Goal: Task Accomplishment & Management: Use online tool/utility

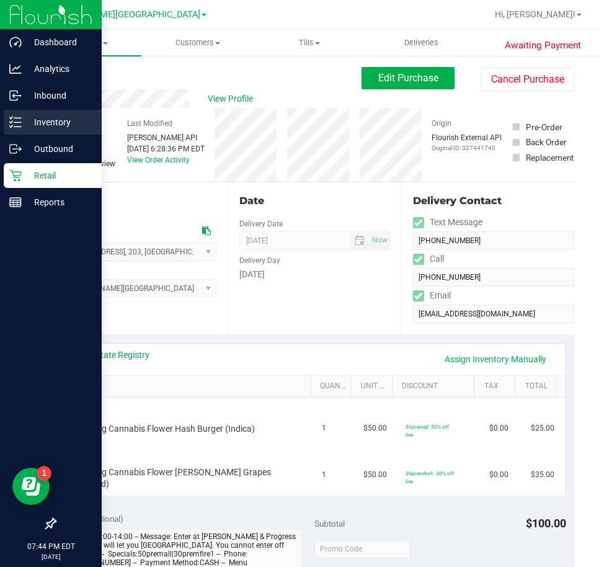
click at [33, 121] on p "Inventory" at bounding box center [59, 122] width 74 height 15
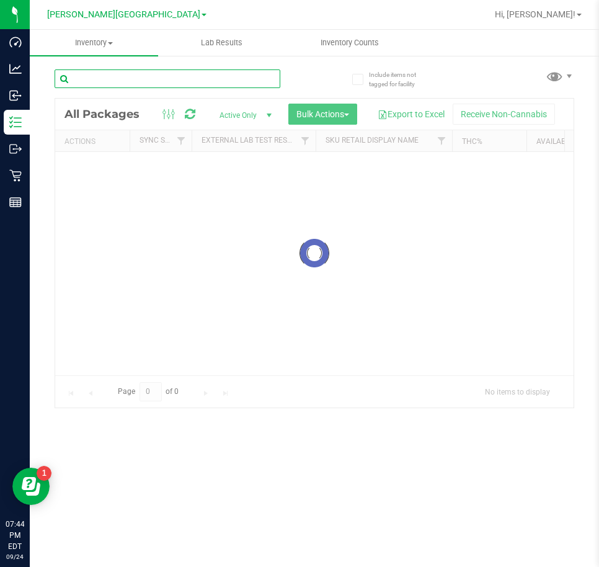
click at [126, 84] on input "text" at bounding box center [168, 78] width 226 height 19
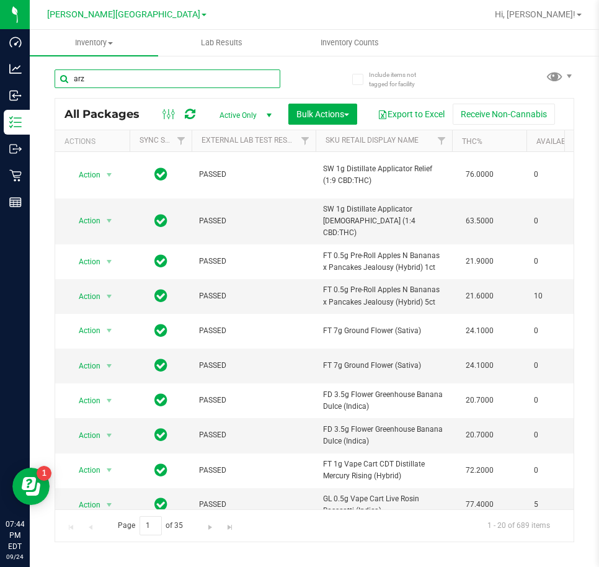
type input "arz"
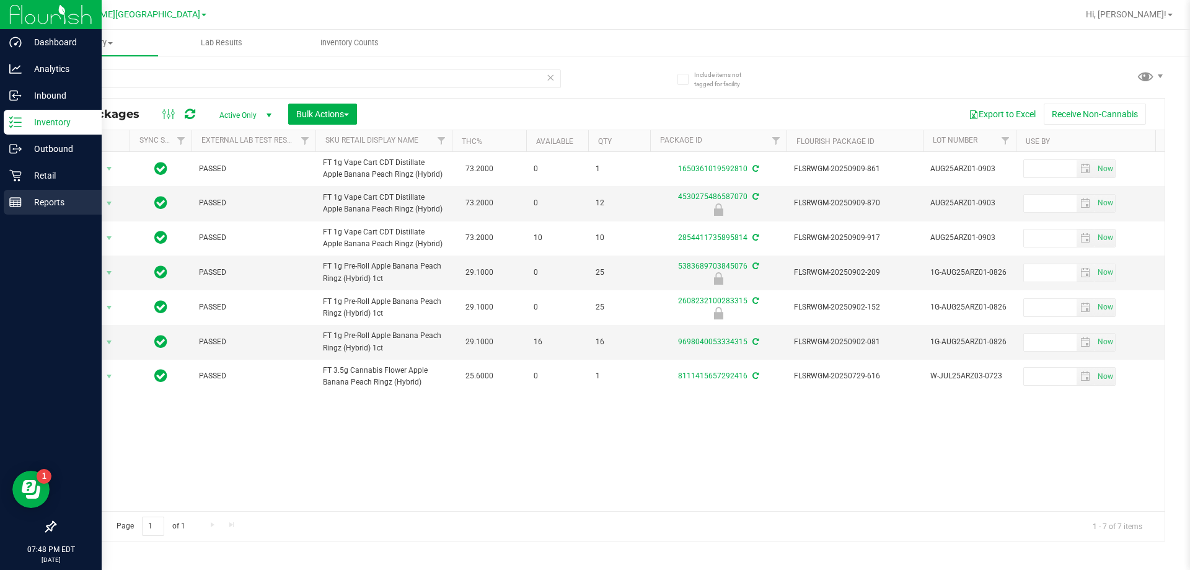
click at [20, 203] on icon at bounding box center [15, 202] width 12 height 12
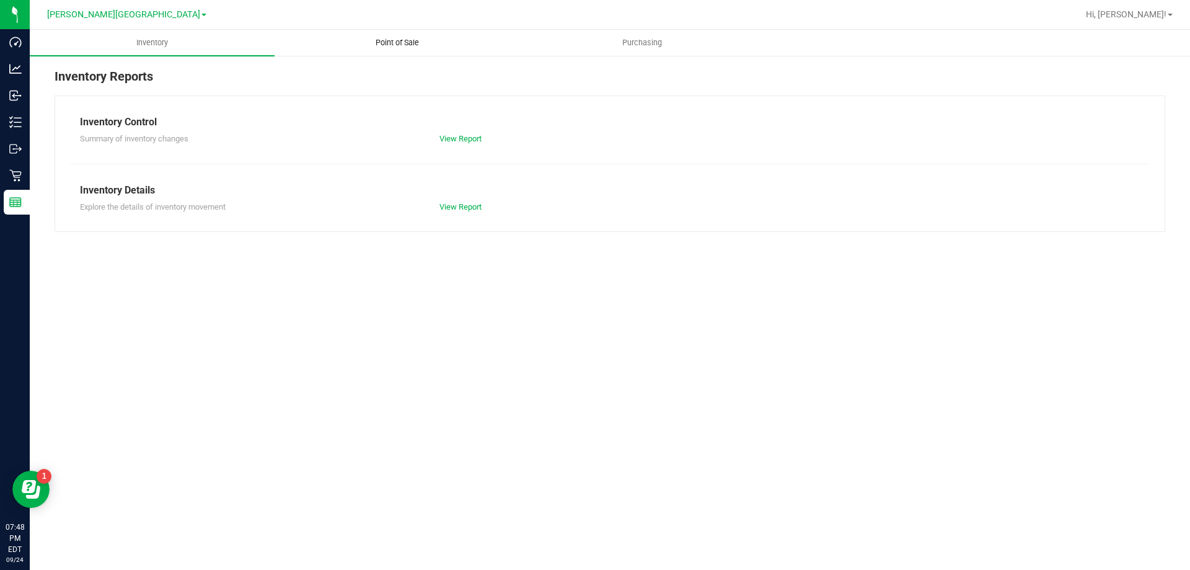
click at [376, 41] on span "Point of Sale" at bounding box center [397, 42] width 77 height 11
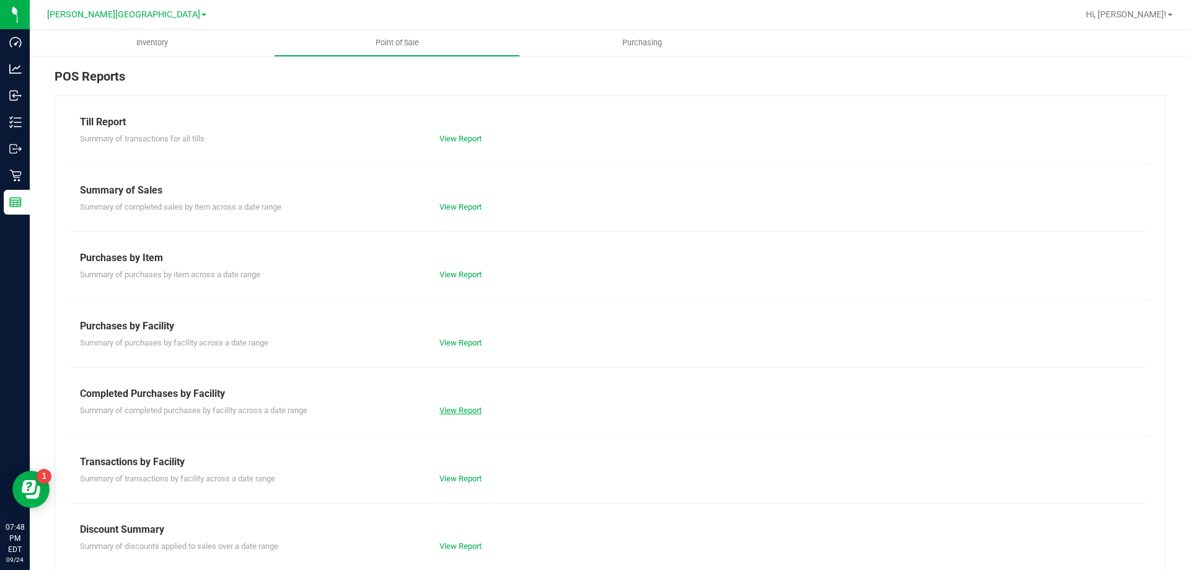
click at [466, 410] on link "View Report" at bounding box center [461, 409] width 42 height 9
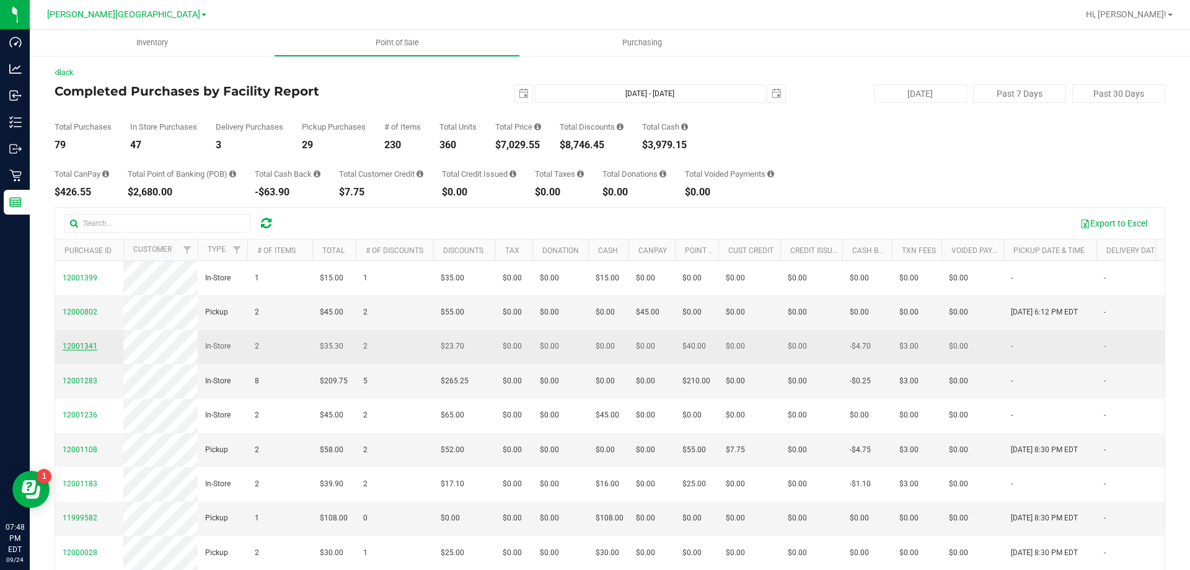
click at [77, 350] on span "12001341" at bounding box center [80, 346] width 35 height 9
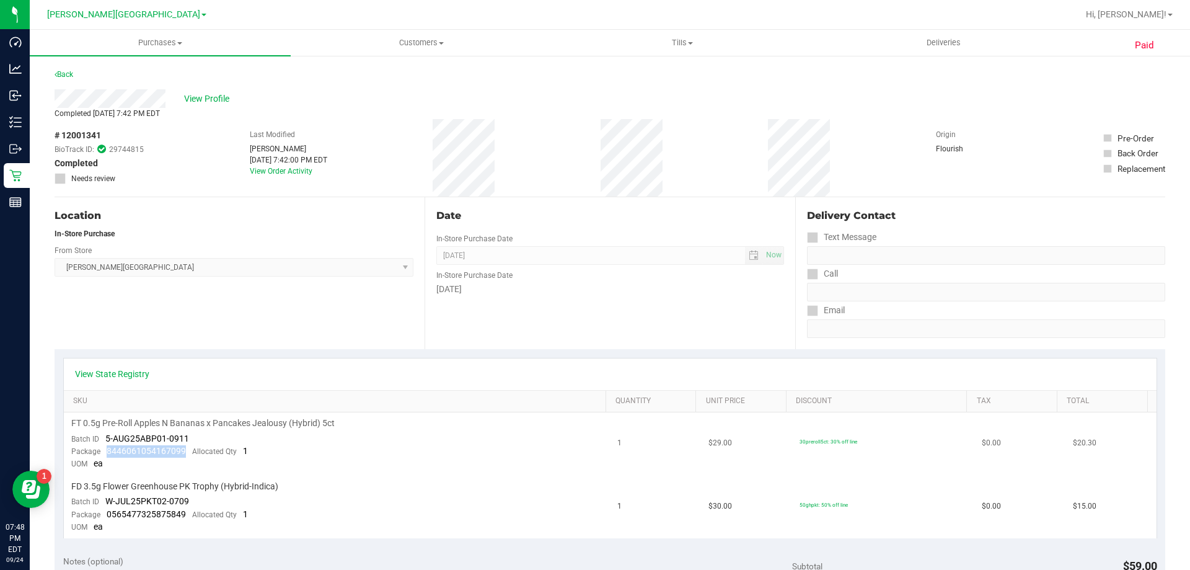
drag, startPoint x: 189, startPoint y: 454, endPoint x: 100, endPoint y: 451, distance: 89.3
click at [100, 451] on div "Package 8446061054167099 Allocated Qty 1" at bounding box center [159, 451] width 177 height 12
copy span "8446061054167099"
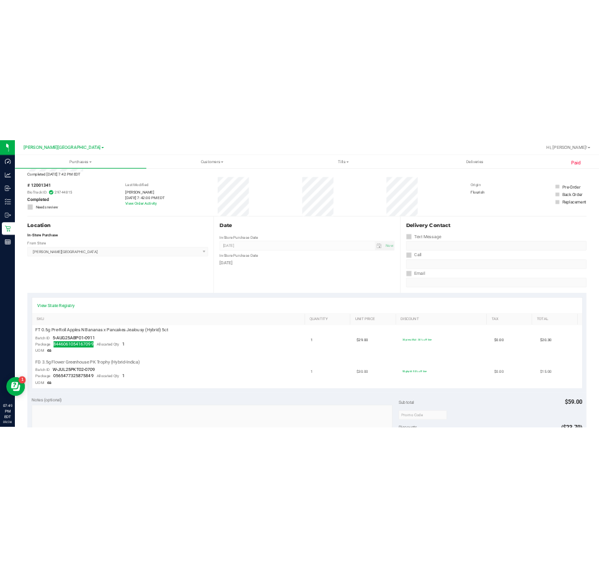
scroll to position [124, 0]
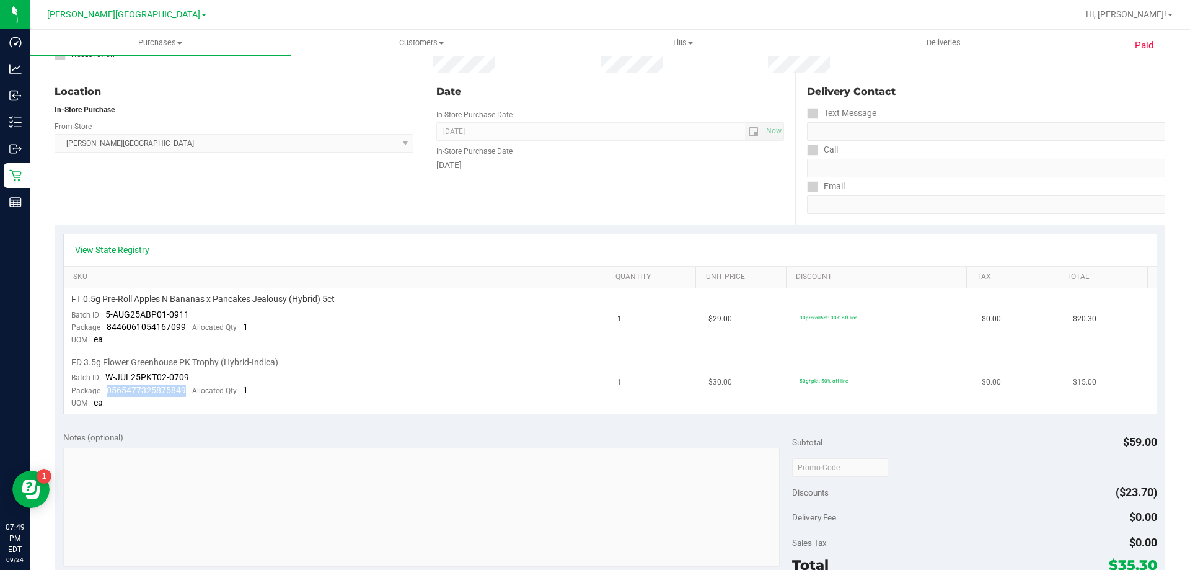
drag, startPoint x: 182, startPoint y: 392, endPoint x: 107, endPoint y: 396, distance: 74.5
click at [107, 396] on div "Package 0565477325875849 Allocated Qty 1" at bounding box center [159, 390] width 177 height 12
copy span "0565477325875849"
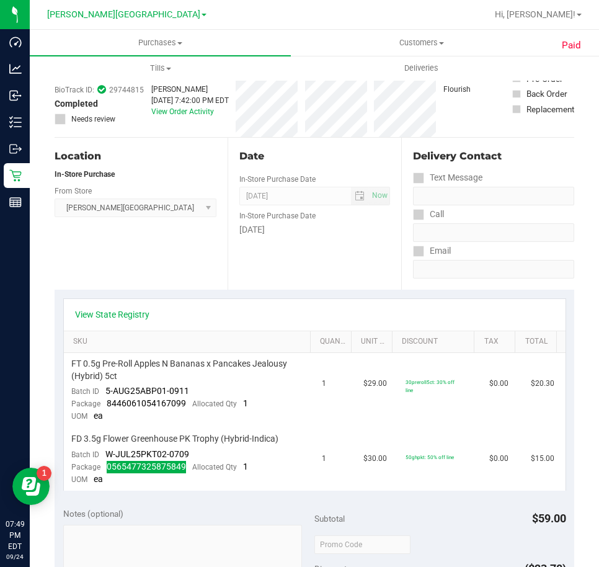
scroll to position [0, 0]
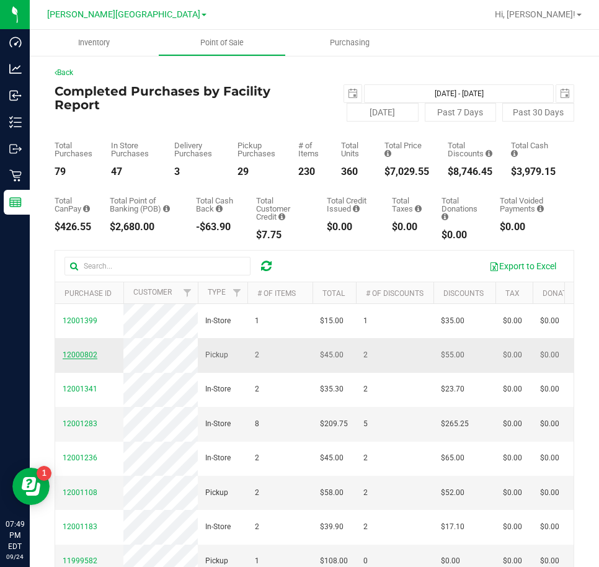
click at [76, 359] on span "12000802" at bounding box center [80, 354] width 35 height 9
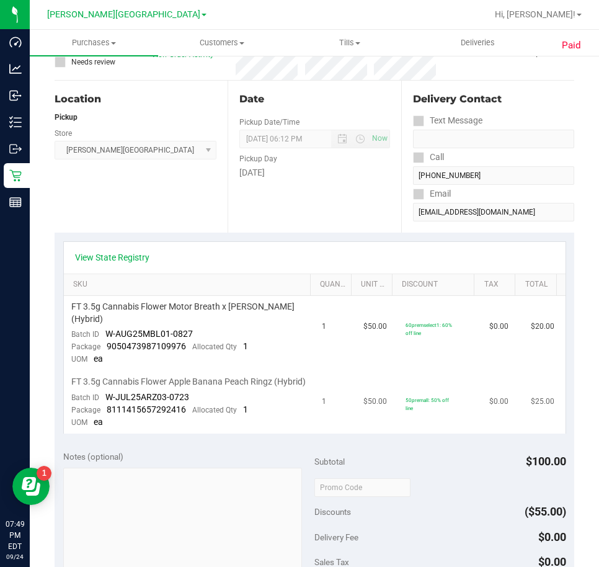
scroll to position [124, 0]
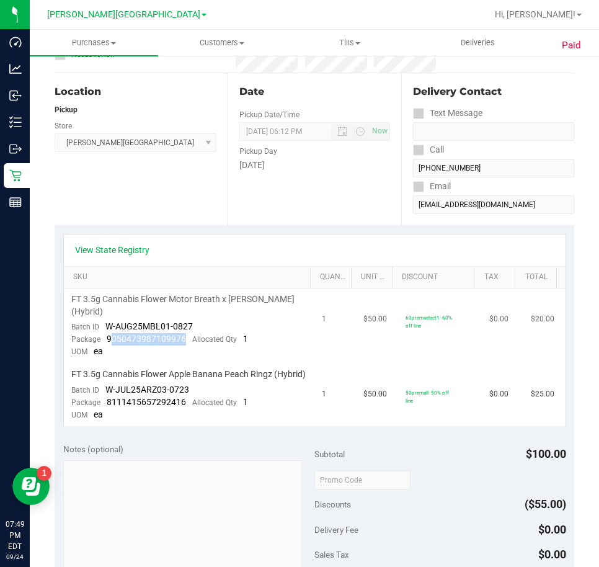
drag, startPoint x: 184, startPoint y: 342, endPoint x: 109, endPoint y: 340, distance: 74.4
click at [109, 340] on div "Package 9050473987109976 Allocated Qty 1" at bounding box center [159, 339] width 177 height 12
drag, startPoint x: 113, startPoint y: 340, endPoint x: 182, endPoint y: 342, distance: 68.2
click at [182, 342] on div "Package 9050473987109976 Allocated Qty 1" at bounding box center [159, 339] width 177 height 12
copy span "9050473987109976"
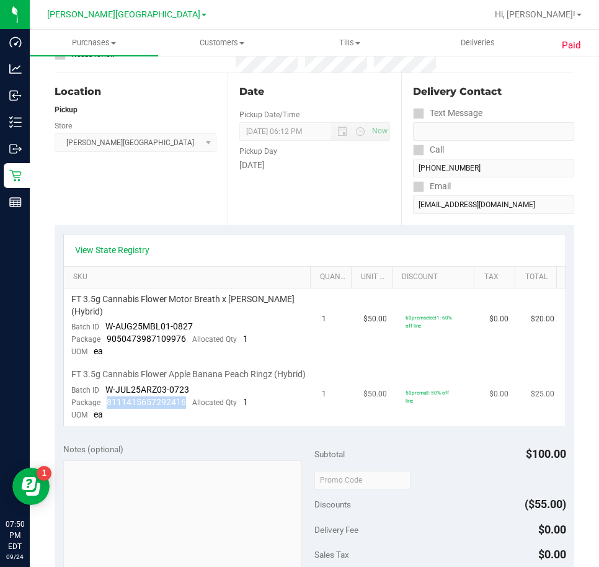
drag, startPoint x: 182, startPoint y: 415, endPoint x: 105, endPoint y: 414, distance: 76.9
click at [105, 409] on div "Package 8111415657292416 Allocated Qty 1" at bounding box center [159, 402] width 177 height 12
copy span "8111415657292416"
click at [451, 366] on td "50premall: 50% off line" at bounding box center [440, 394] width 84 height 63
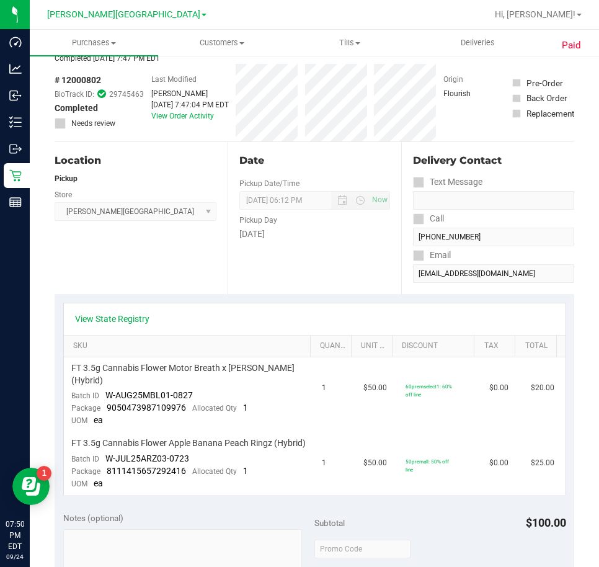
scroll to position [0, 0]
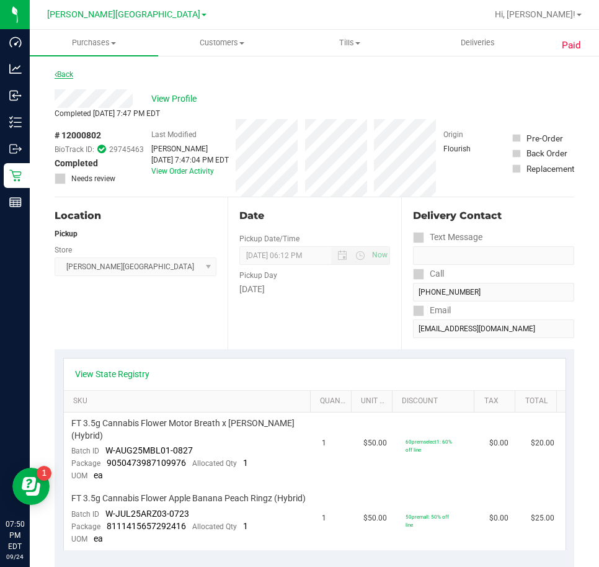
click at [59, 74] on link "Back" at bounding box center [64, 74] width 19 height 9
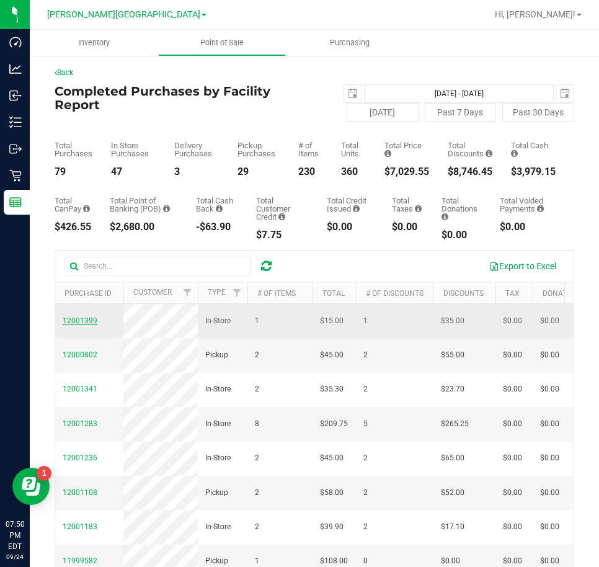
click at [82, 323] on span "12001399" at bounding box center [80, 320] width 35 height 9
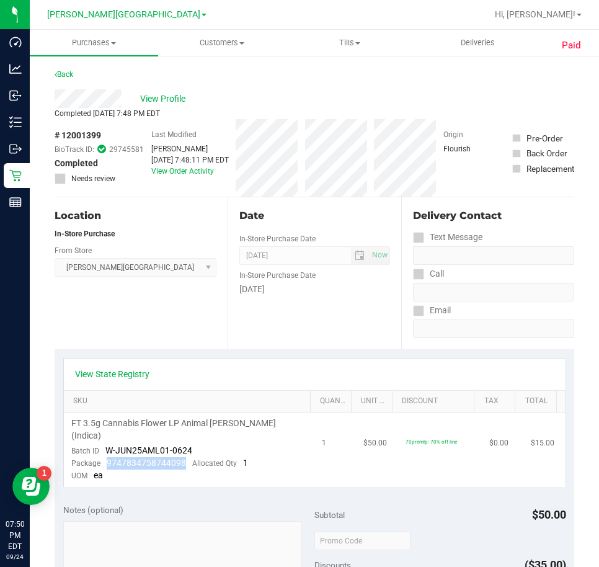
drag, startPoint x: 182, startPoint y: 452, endPoint x: 109, endPoint y: 451, distance: 73.2
click at [105, 457] on div "Package 9747834758744098 Allocated Qty 1" at bounding box center [159, 463] width 177 height 12
copy span "9747834758744098"
click at [60, 71] on link "Back" at bounding box center [64, 74] width 19 height 9
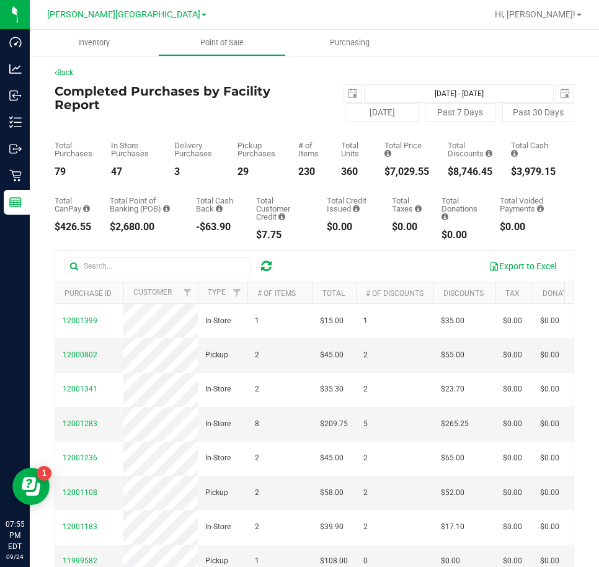
click at [264, 270] on icon at bounding box center [266, 266] width 11 height 12
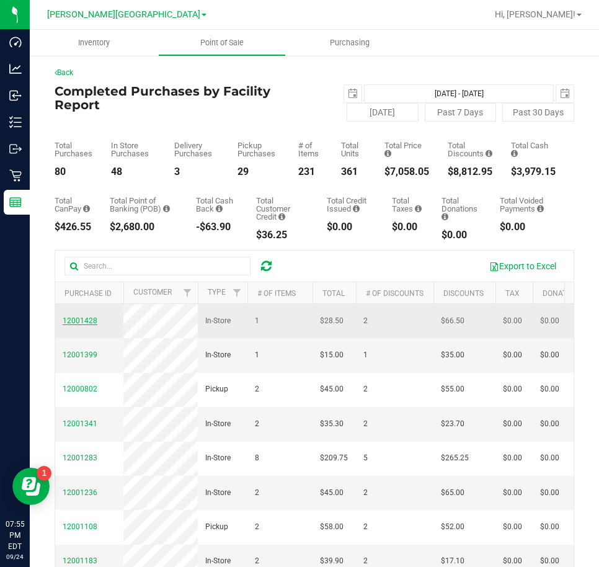
click at [85, 323] on span "12001428" at bounding box center [80, 320] width 35 height 9
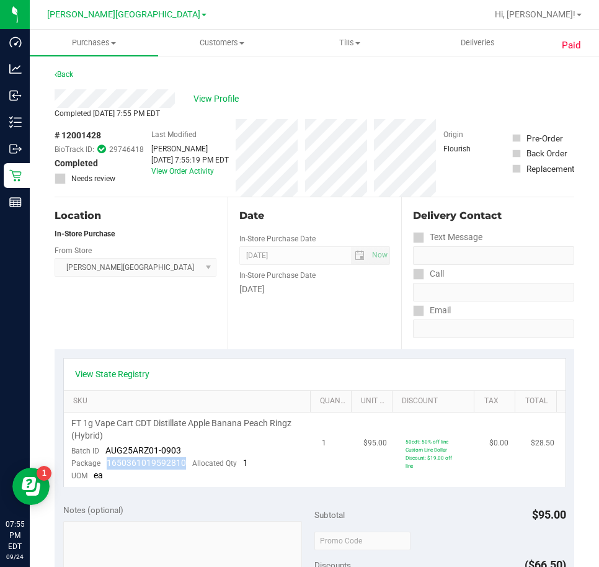
drag, startPoint x: 188, startPoint y: 463, endPoint x: 106, endPoint y: 466, distance: 82.5
click at [106, 466] on div "Package 1650361019592810 Allocated Qty 1" at bounding box center [159, 463] width 177 height 12
copy span "1650361019592810"
click at [59, 71] on link "Back" at bounding box center [64, 74] width 19 height 9
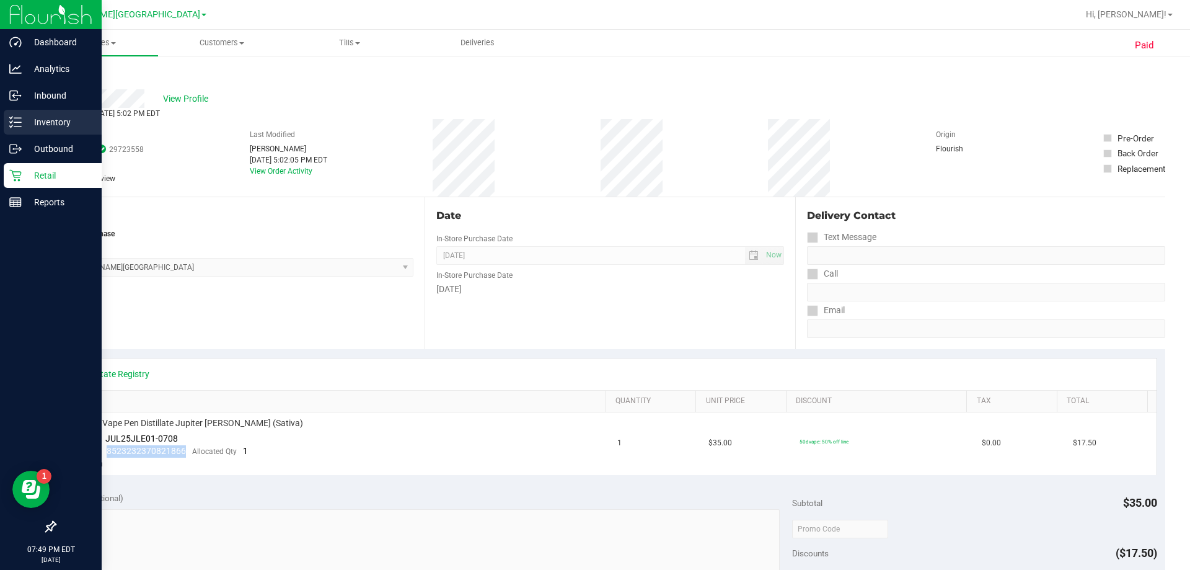
click at [42, 121] on p "Inventory" at bounding box center [59, 122] width 74 height 15
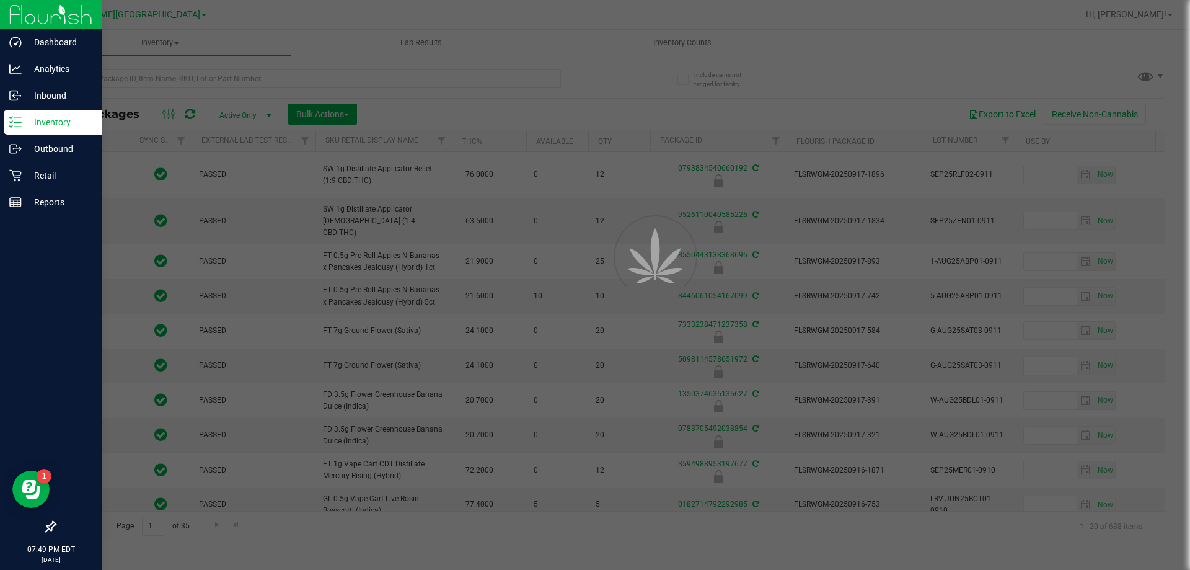
type input "[DATE]"
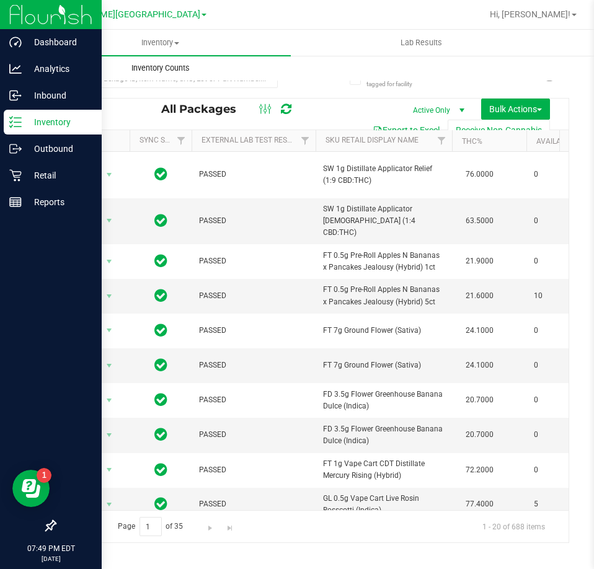
click at [156, 68] on span "Inventory Counts" at bounding box center [161, 68] width 92 height 11
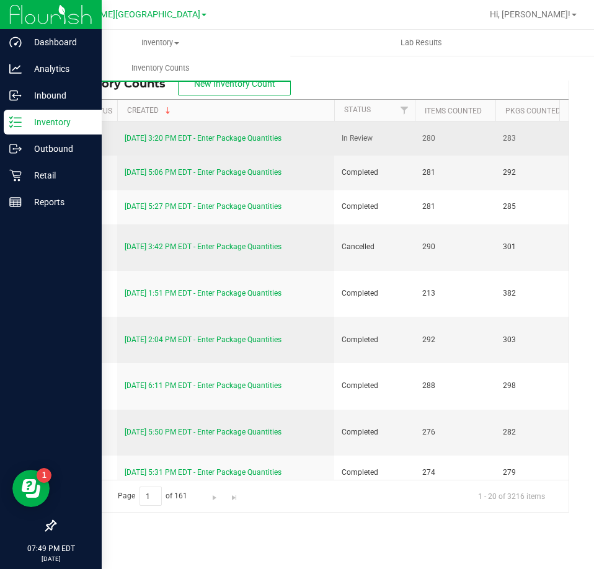
click at [248, 134] on link "[DATE] 3:20 PM EDT - Enter Package Quantities" at bounding box center [203, 138] width 157 height 9
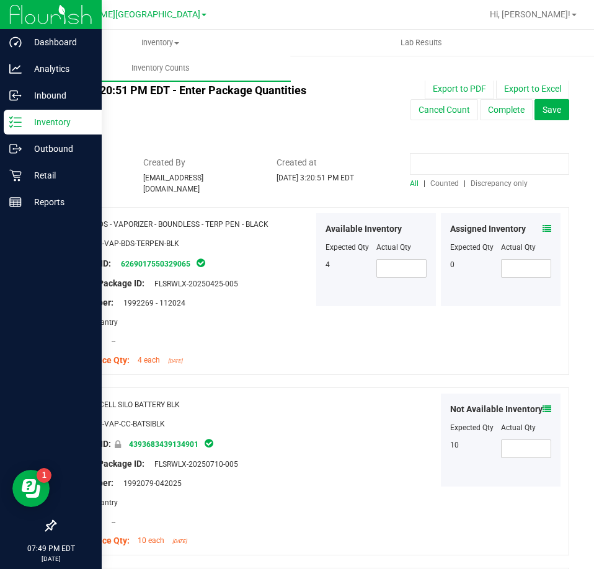
paste input "8446061054167099"
type input "8446061054167099"
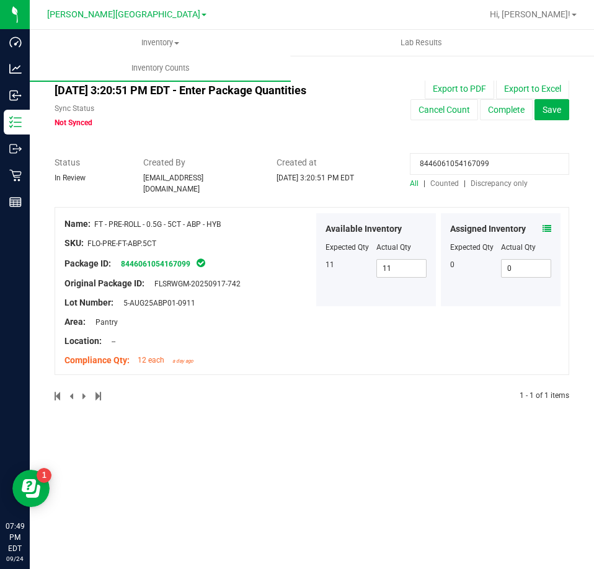
click at [549, 224] on icon at bounding box center [546, 228] width 9 height 9
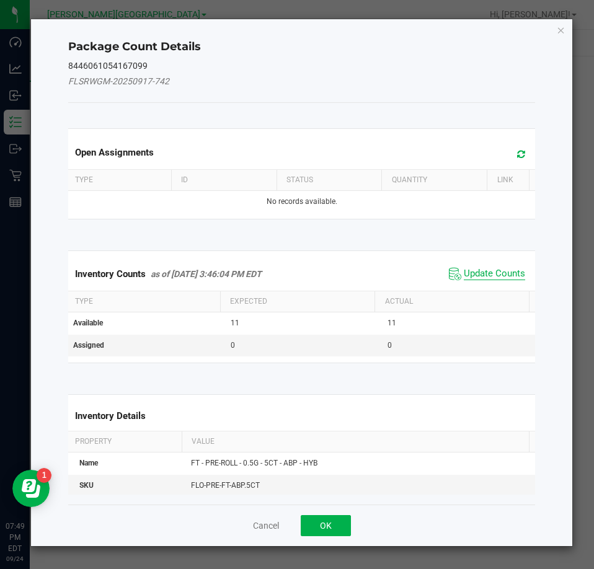
click at [476, 271] on span "Update Counts" at bounding box center [494, 274] width 61 height 12
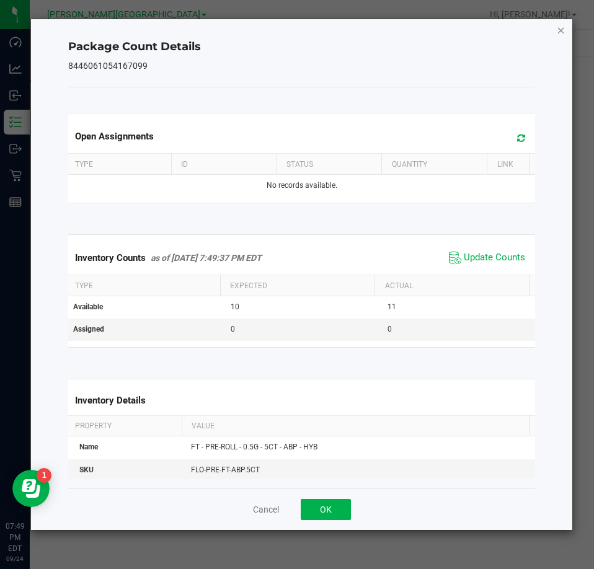
click at [562, 28] on icon "Close" at bounding box center [561, 29] width 9 height 15
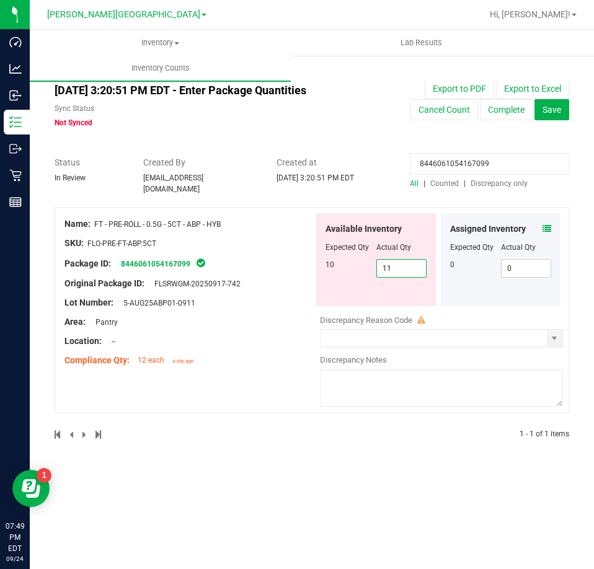
click at [402, 268] on span "11 11" at bounding box center [401, 268] width 51 height 19
click at [402, 268] on input "11" at bounding box center [402, 268] width 50 height 17
type input "10"
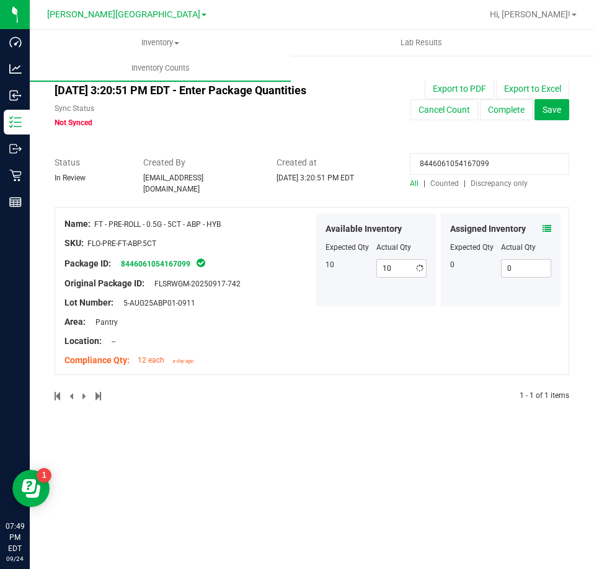
click at [470, 148] on div at bounding box center [312, 150] width 515 height 12
click at [472, 157] on input "8446061054167099" at bounding box center [489, 164] width 159 height 22
paste input "056547732587584"
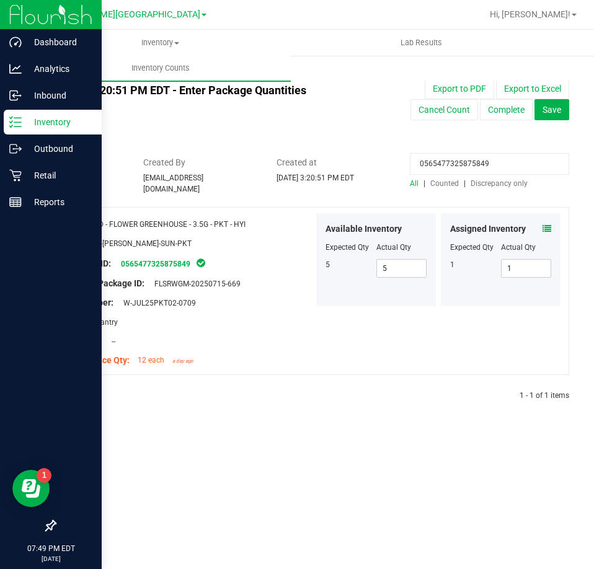
type input "0565477325875849"
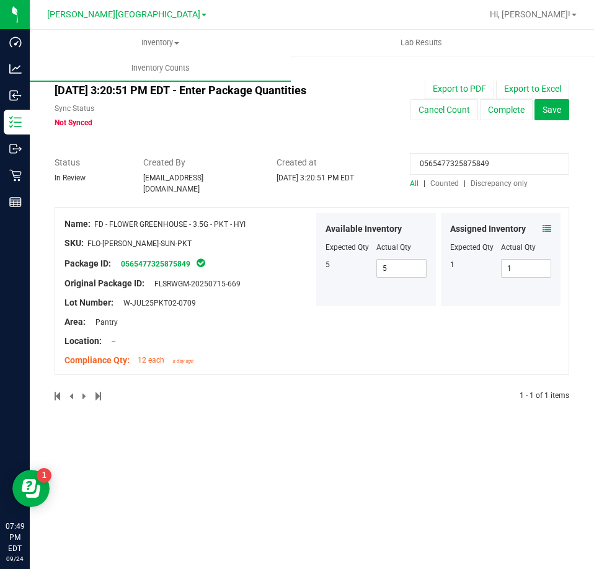
click at [545, 225] on icon at bounding box center [546, 228] width 9 height 9
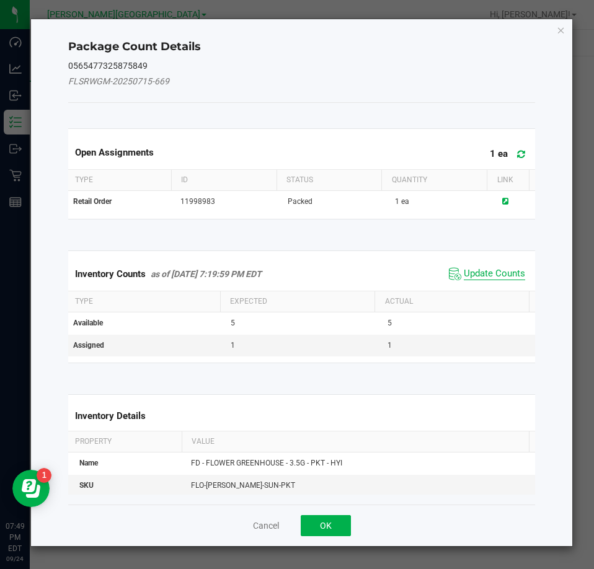
click at [472, 276] on span "Update Counts" at bounding box center [494, 274] width 61 height 12
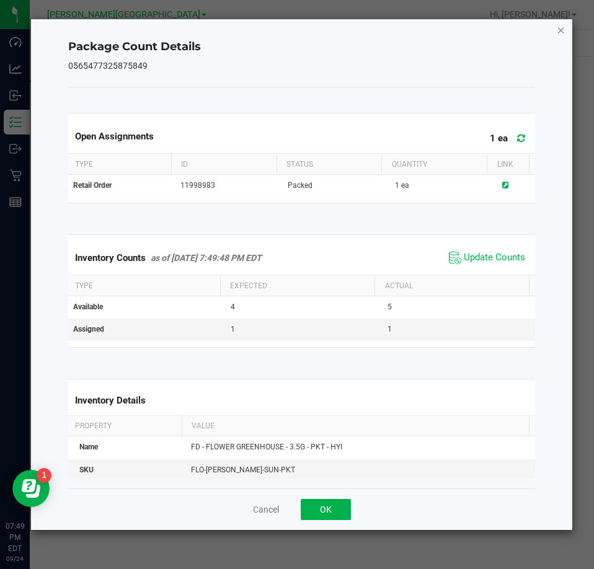
click at [558, 32] on icon "Close" at bounding box center [561, 29] width 9 height 15
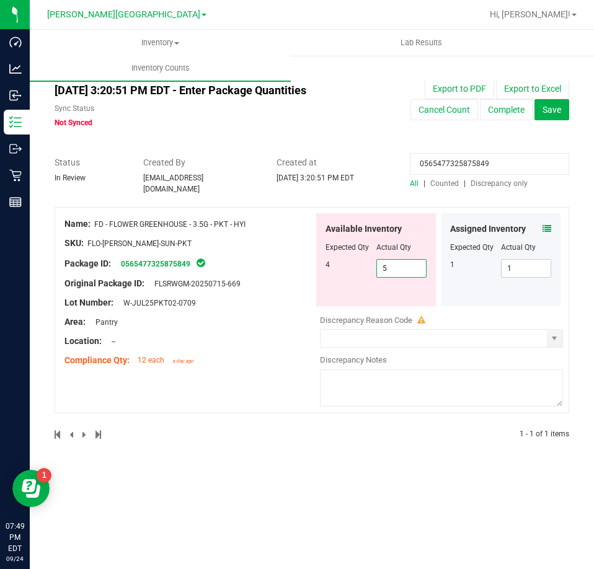
click at [413, 259] on span "5 5" at bounding box center [401, 268] width 51 height 19
click at [413, 260] on input "5" at bounding box center [402, 268] width 50 height 17
type input "1"
click at [350, 282] on div "Available Inventory Expected Qty Actual Qty 4 1 1" at bounding box center [376, 259] width 120 height 93
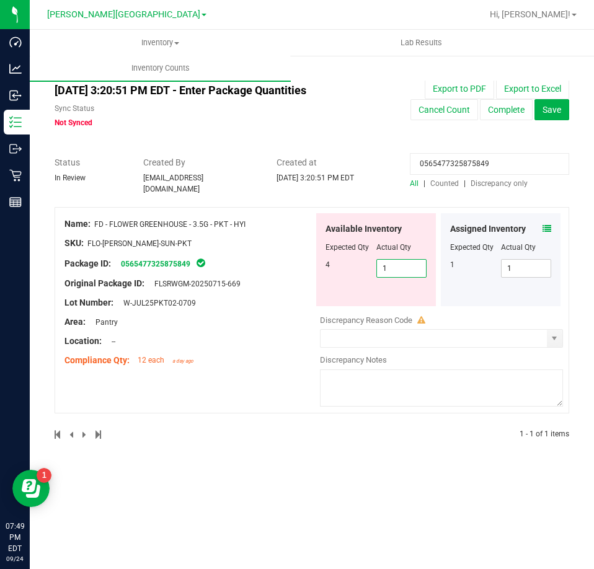
click at [404, 263] on span "1 1" at bounding box center [401, 268] width 51 height 19
click at [404, 263] on input "1" at bounding box center [402, 268] width 50 height 17
type input "4"
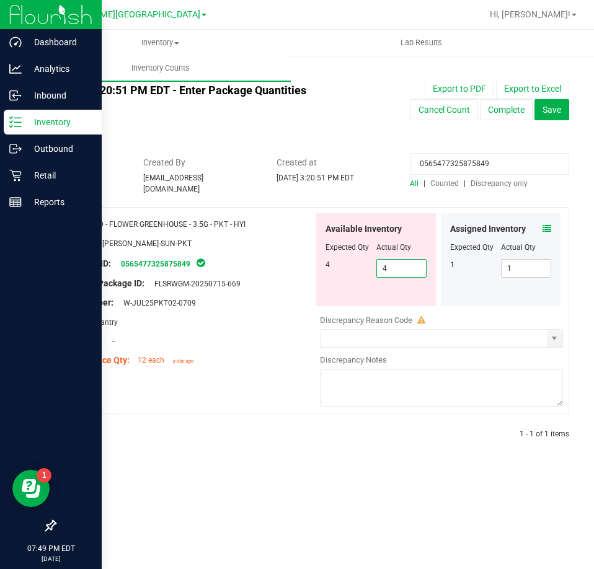
type input "4"
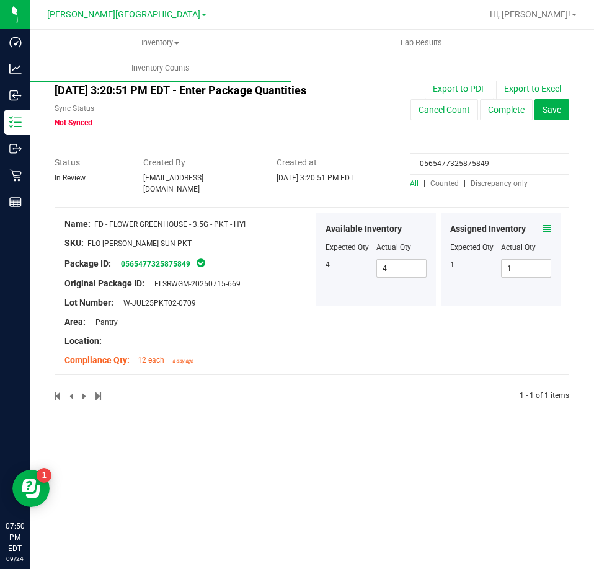
click at [446, 161] on input "0565477325875849" at bounding box center [489, 164] width 159 height 22
paste input "9050473987109976"
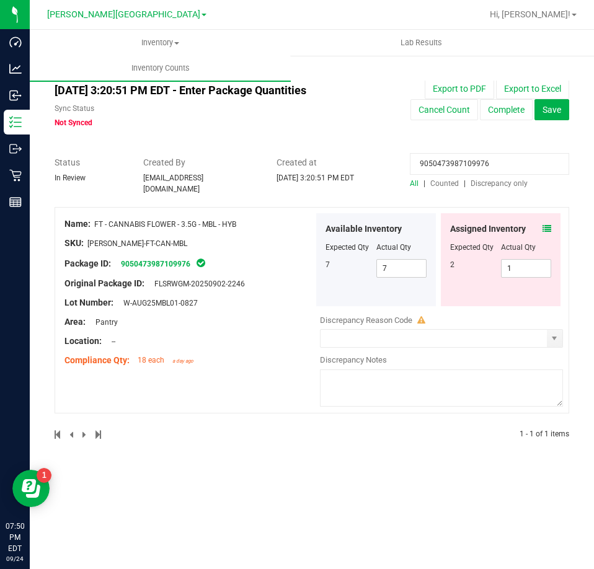
click at [546, 223] on span at bounding box center [546, 229] width 9 height 13
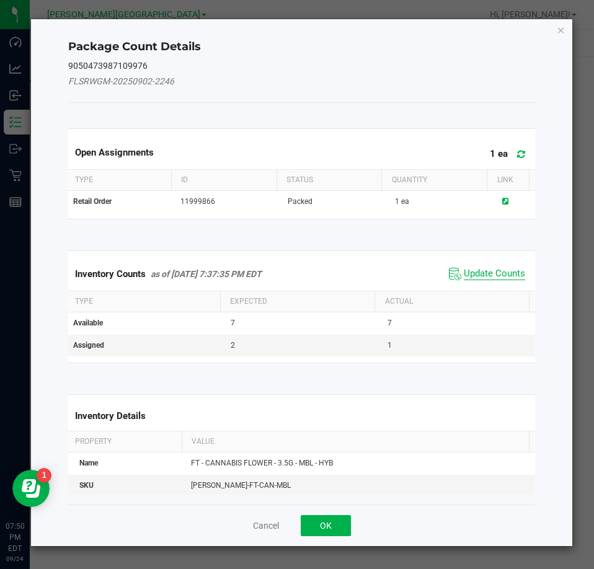
click at [476, 274] on span "Update Counts" at bounding box center [494, 274] width 61 height 12
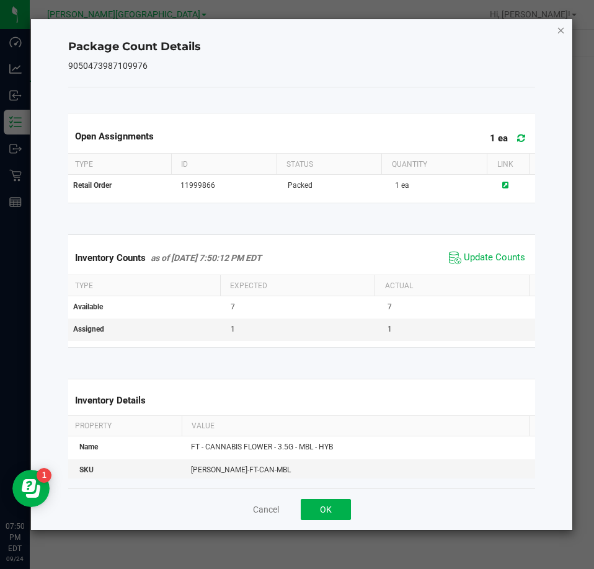
click at [557, 25] on icon "Close" at bounding box center [561, 29] width 9 height 15
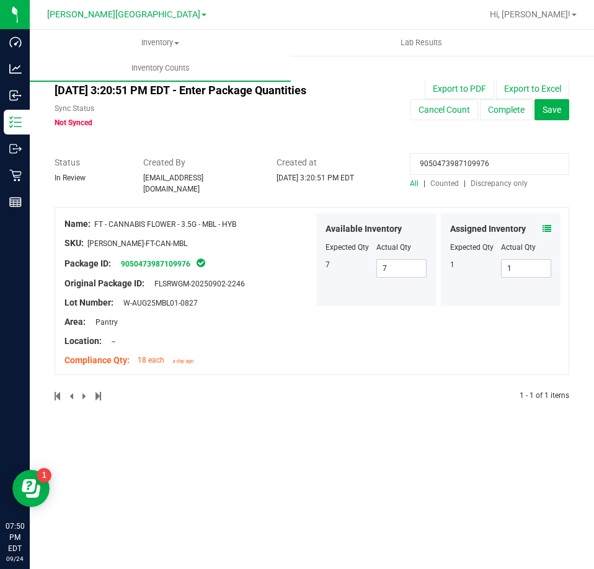
click at [471, 161] on input "9050473987109976" at bounding box center [489, 164] width 159 height 22
paste input "811141565729241"
type input "8111415657292416"
click at [549, 224] on icon at bounding box center [546, 228] width 9 height 9
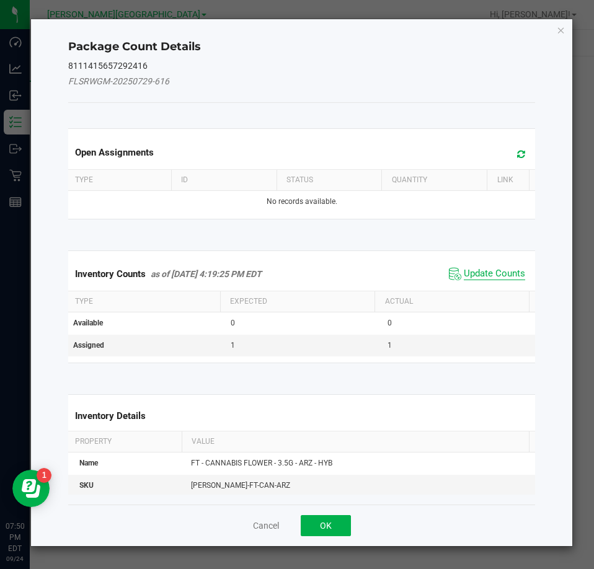
click at [486, 270] on span "Update Counts" at bounding box center [494, 274] width 61 height 12
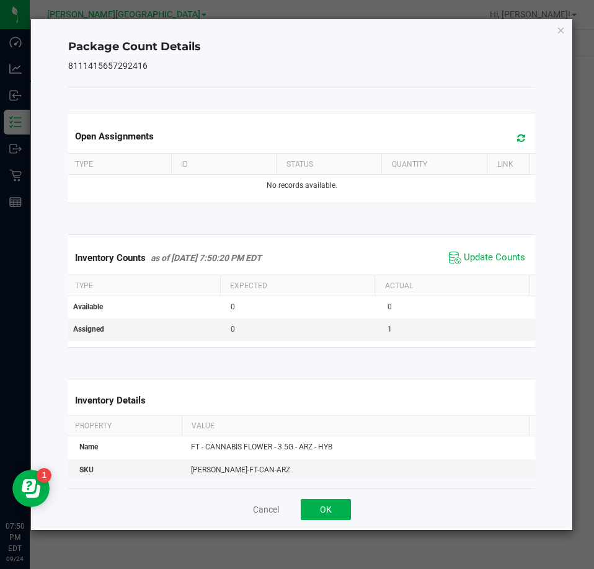
click at [560, 30] on icon "Close" at bounding box center [561, 29] width 9 height 15
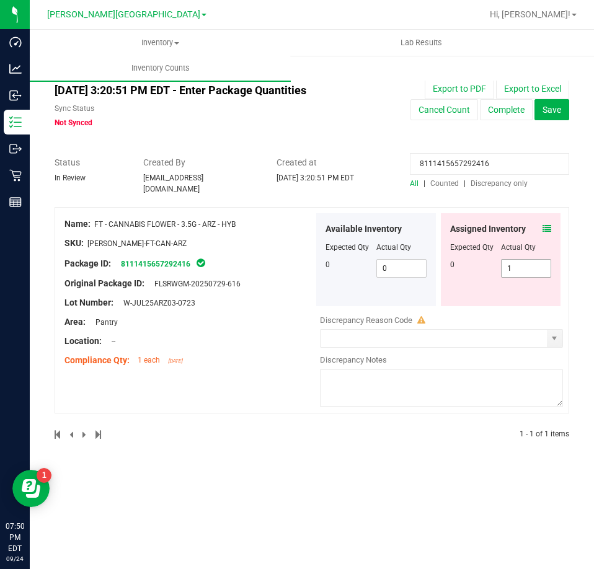
click at [529, 262] on span "1 1" at bounding box center [526, 268] width 51 height 19
drag, startPoint x: 529, startPoint y: 262, endPoint x: 523, endPoint y: 263, distance: 6.3
click at [529, 262] on input "1" at bounding box center [527, 268] width 50 height 17
type input "0"
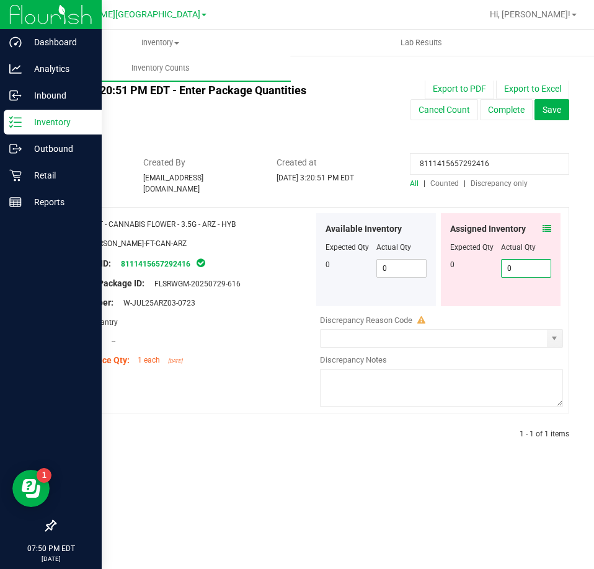
type input "0"
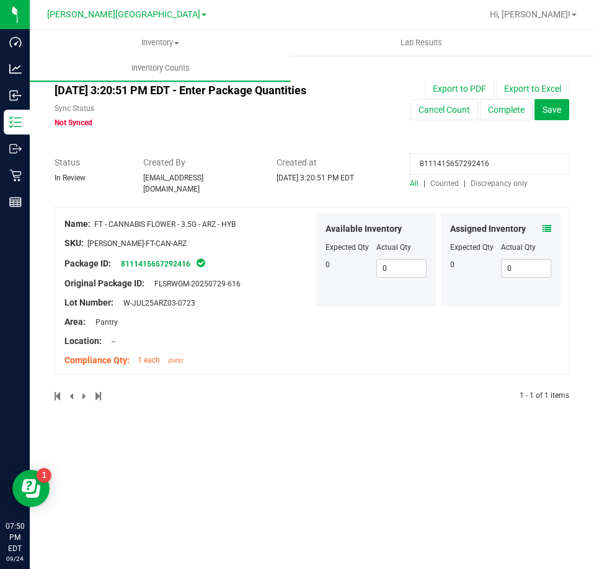
click at [446, 166] on input "8111415657292416" at bounding box center [489, 164] width 159 height 22
paste input "9747834758744098"
type input "9747834758744098"
click at [547, 216] on div "Assigned Inventory Expected Qty Actual Qty 0 0 0" at bounding box center [501, 259] width 120 height 93
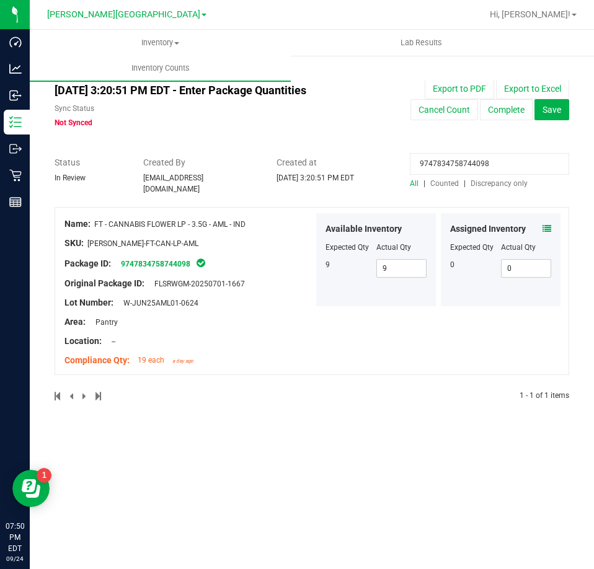
click at [545, 224] on icon at bounding box center [546, 228] width 9 height 9
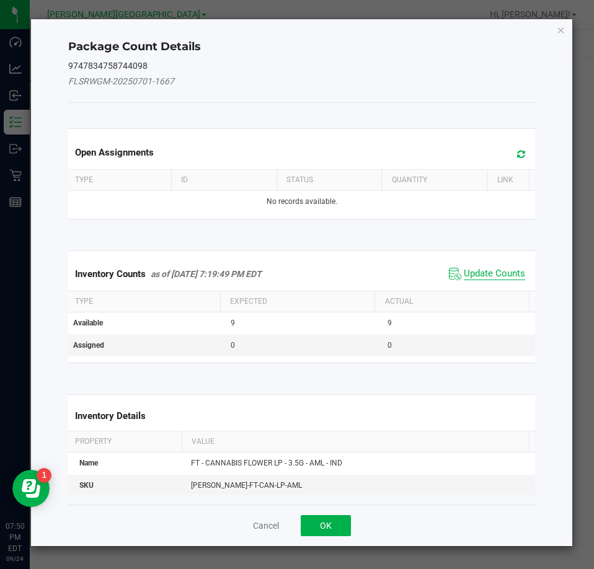
click at [490, 274] on span "Update Counts" at bounding box center [494, 274] width 61 height 12
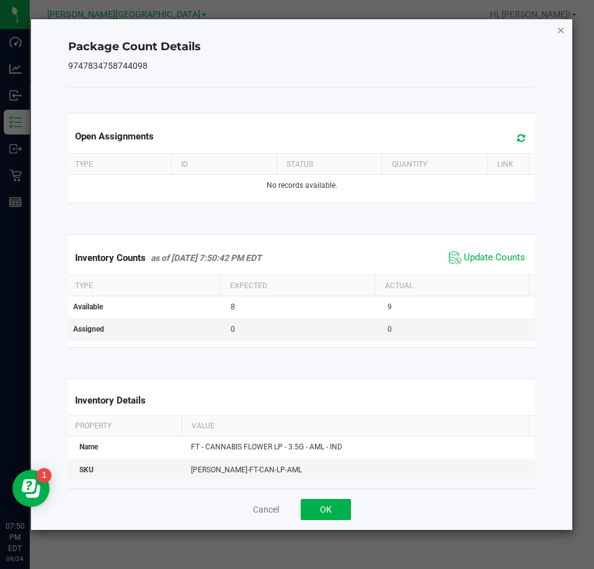
click at [558, 32] on icon "Close" at bounding box center [561, 29] width 9 height 15
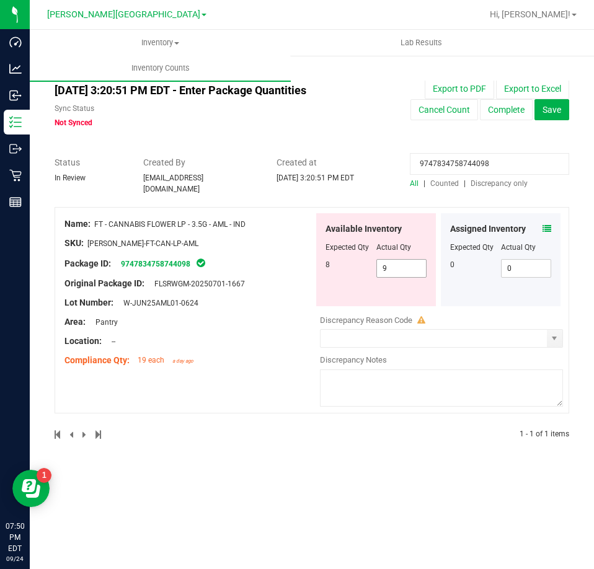
click at [400, 269] on span "9 9" at bounding box center [401, 268] width 51 height 19
click at [400, 269] on input "9" at bounding box center [402, 268] width 50 height 17
type input "8"
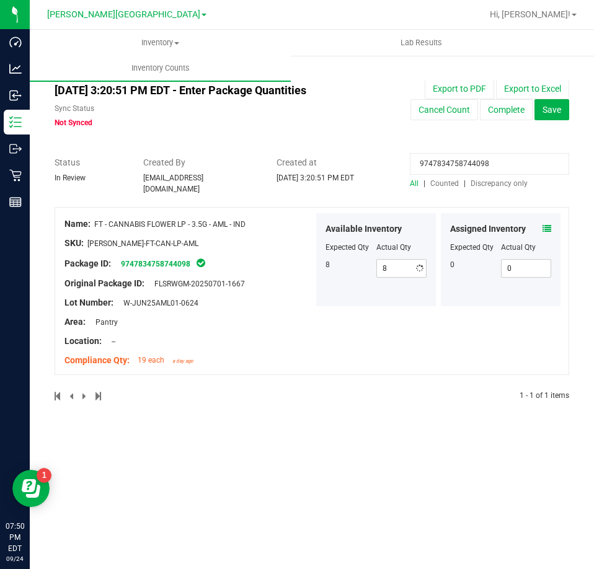
drag, startPoint x: 303, startPoint y: 282, endPoint x: 309, endPoint y: 284, distance: 6.5
click at [304, 283] on div "Original Package ID: FLSRWGM-20250701-1667" at bounding box center [188, 283] width 249 height 13
click at [459, 160] on input "9747834758744098" at bounding box center [489, 164] width 159 height 22
click at [460, 160] on input "9747834758744098" at bounding box center [489, 164] width 159 height 22
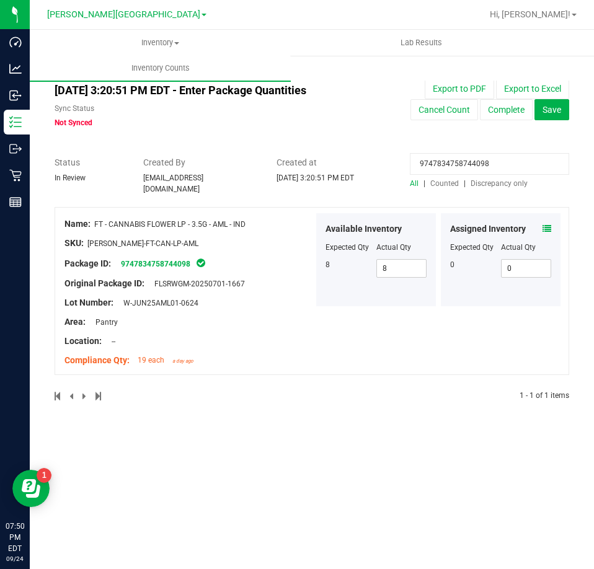
click at [460, 160] on input "9747834758744098" at bounding box center [489, 164] width 159 height 22
type input "arz"
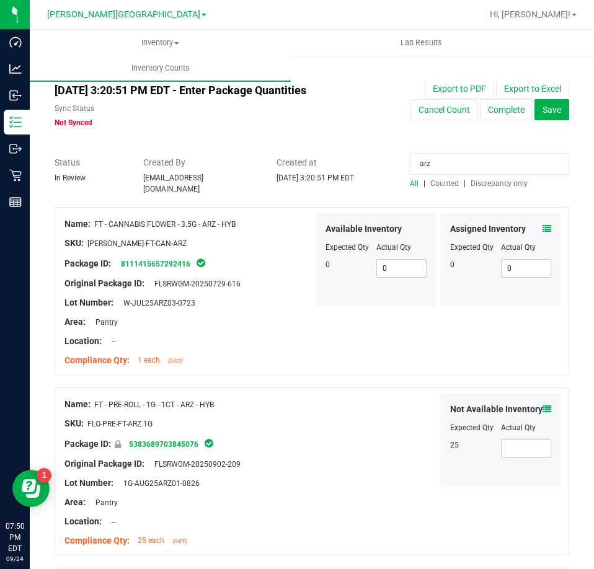
click at [445, 185] on span "Counted" at bounding box center [444, 183] width 29 height 9
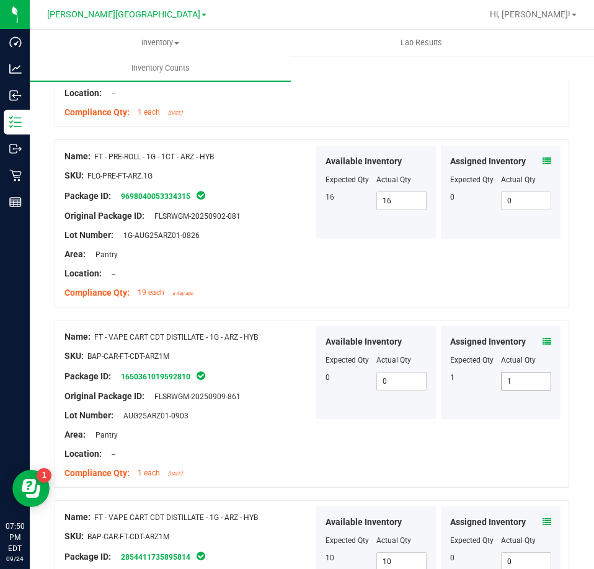
scroll to position [310, 0]
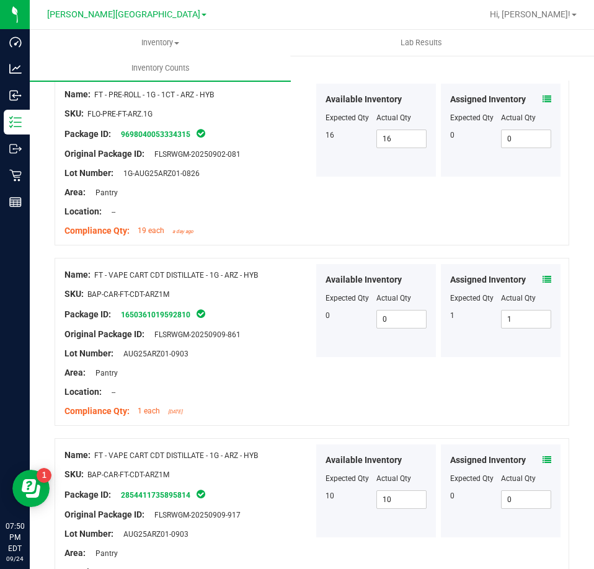
click at [542, 275] on icon at bounding box center [546, 279] width 9 height 9
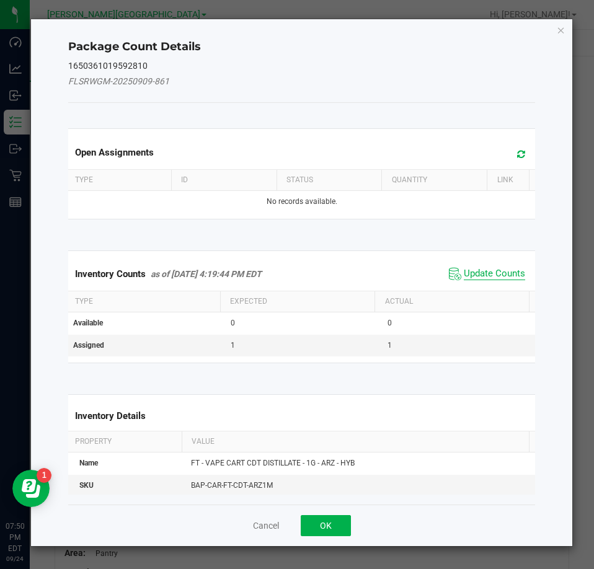
click at [485, 278] on span "Update Counts" at bounding box center [494, 274] width 61 height 12
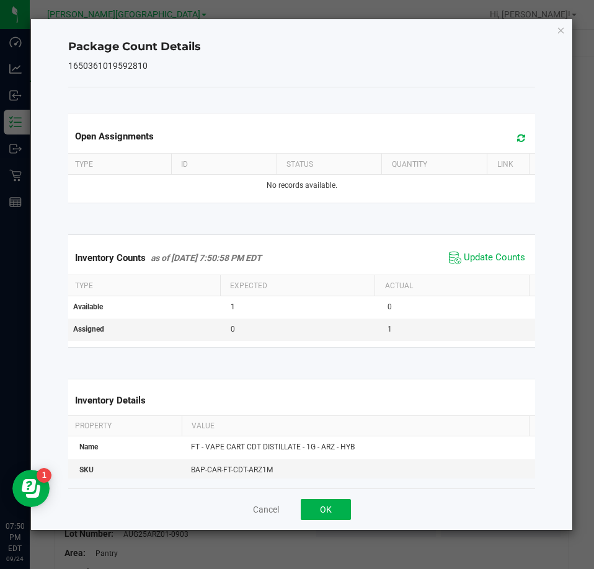
click at [554, 27] on div "Package Count Details 1650361019592810 Open Assignments Type ID Status Quantity…" at bounding box center [302, 274] width 542 height 511
click at [559, 31] on icon "Close" at bounding box center [561, 29] width 9 height 15
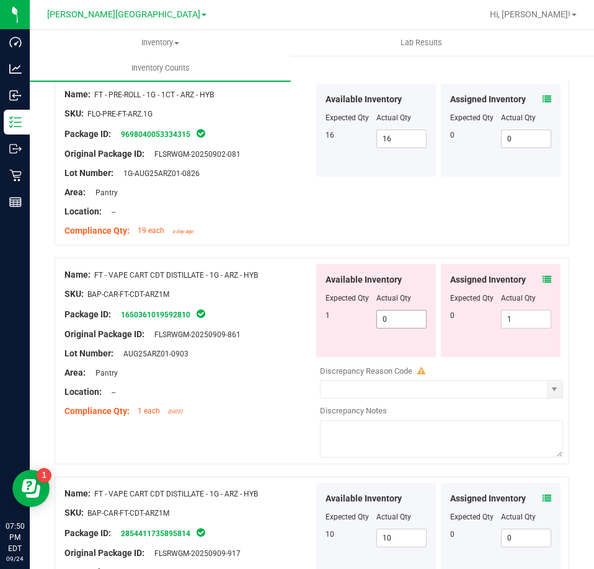
click at [402, 322] on span "0 0" at bounding box center [401, 319] width 51 height 19
click at [401, 322] on input "0" at bounding box center [402, 319] width 50 height 17
type input "1"
click at [501, 310] on span "1 1" at bounding box center [526, 319] width 51 height 19
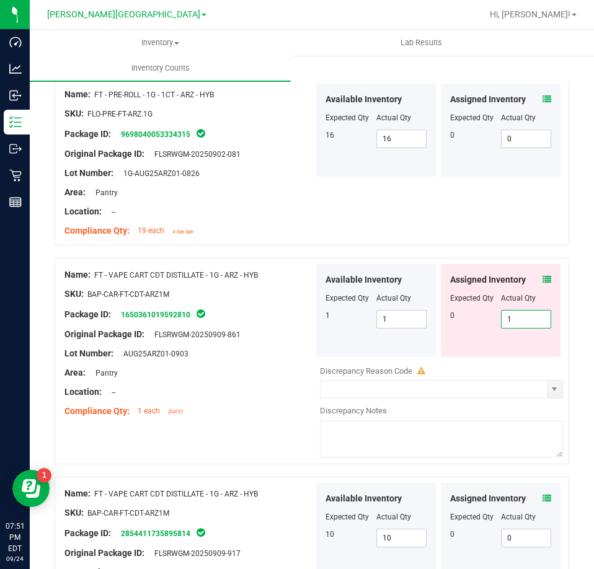
click at [503, 311] on input "1" at bounding box center [527, 319] width 50 height 17
type input "0"
click at [490, 258] on div "Name: FT - VAPE CART CDT DISTILLATE - 1G - ARZ - HYB SKU: BAP-CAR-FT-CDT-ARZ1M …" at bounding box center [312, 361] width 515 height 206
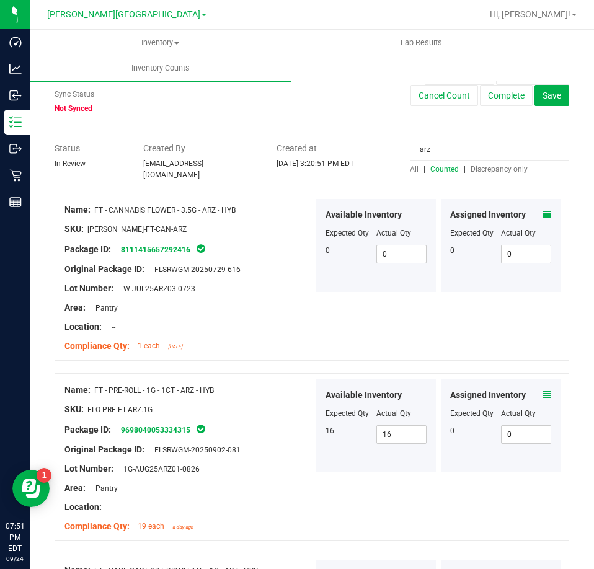
scroll to position [0, 0]
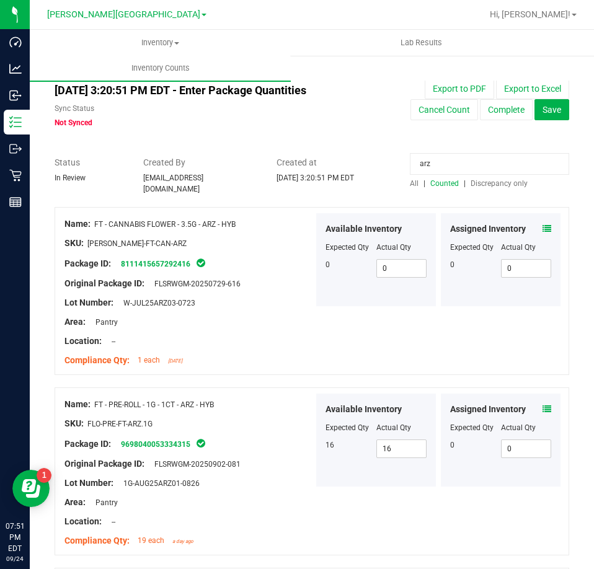
click at [468, 164] on input "arz" at bounding box center [489, 164] width 159 height 22
click at [511, 180] on span "Discrepancy only" at bounding box center [499, 183] width 57 height 9
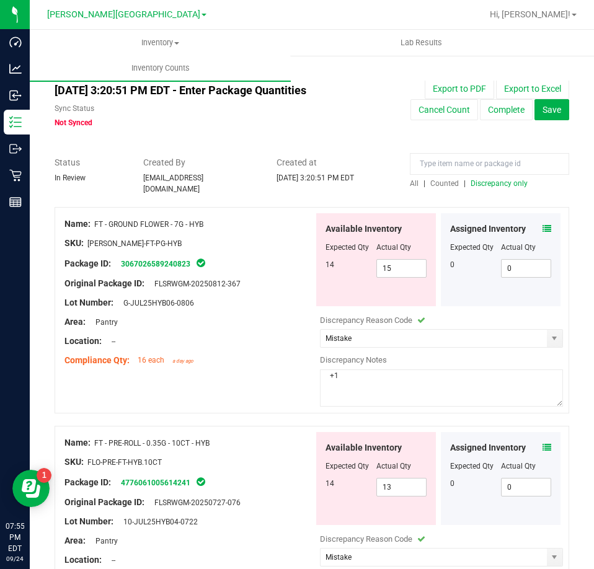
click at [410, 182] on span "All" at bounding box center [414, 183] width 9 height 9
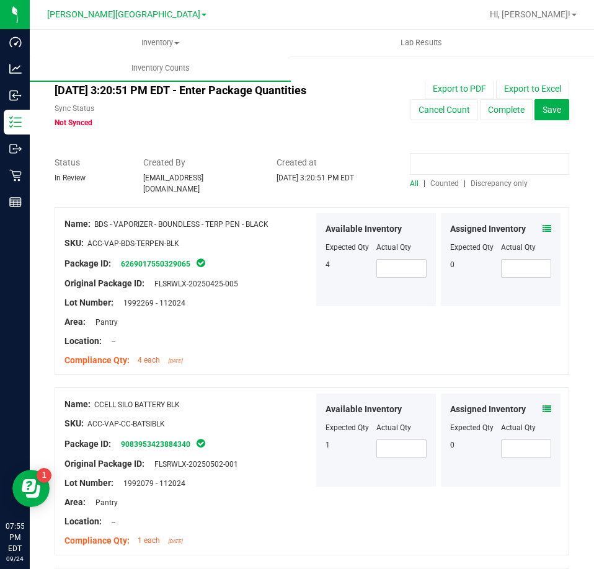
paste input "1650361019592810"
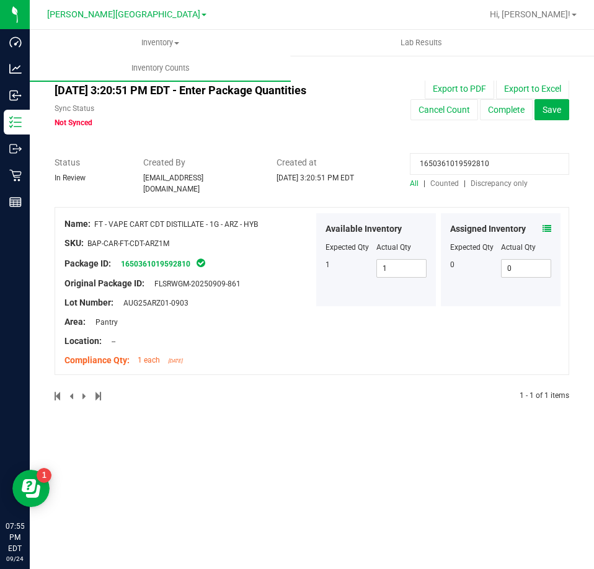
type input "1650361019592810"
click at [546, 224] on icon at bounding box center [546, 228] width 9 height 9
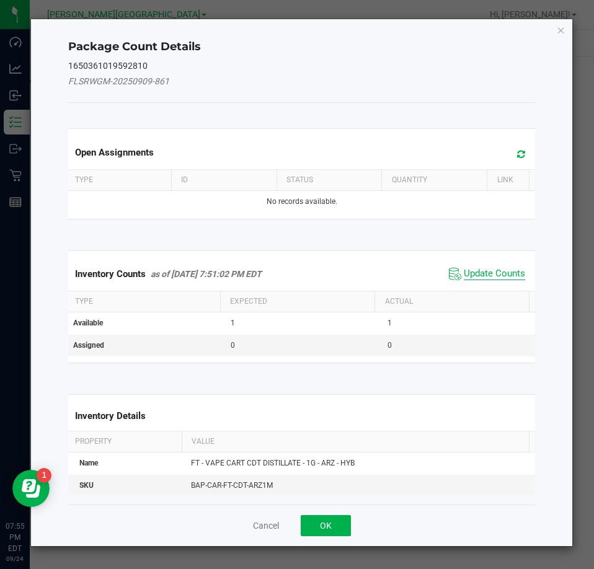
click at [477, 271] on span "Update Counts" at bounding box center [494, 274] width 61 height 12
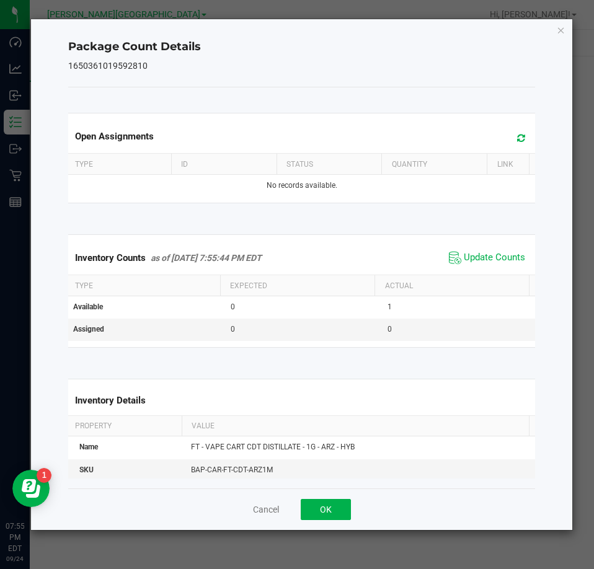
click at [560, 26] on icon "Close" at bounding box center [561, 29] width 9 height 15
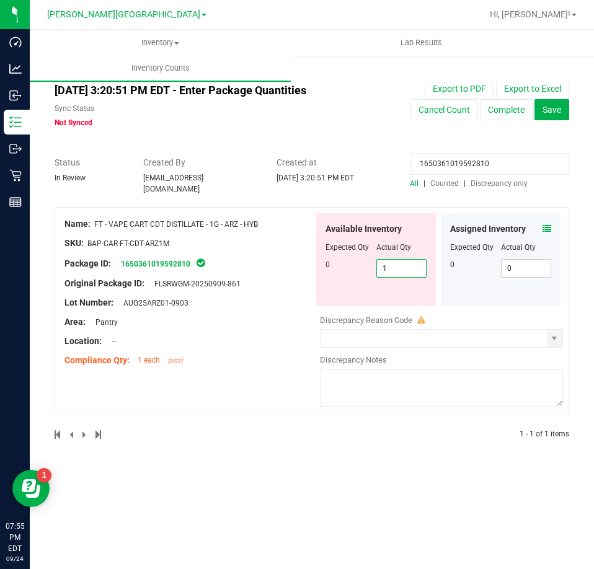
click at [399, 267] on span "1 1" at bounding box center [401, 268] width 51 height 19
click at [399, 267] on input "1" at bounding box center [402, 268] width 50 height 17
type input "0"
click at [277, 329] on div at bounding box center [188, 332] width 249 height 6
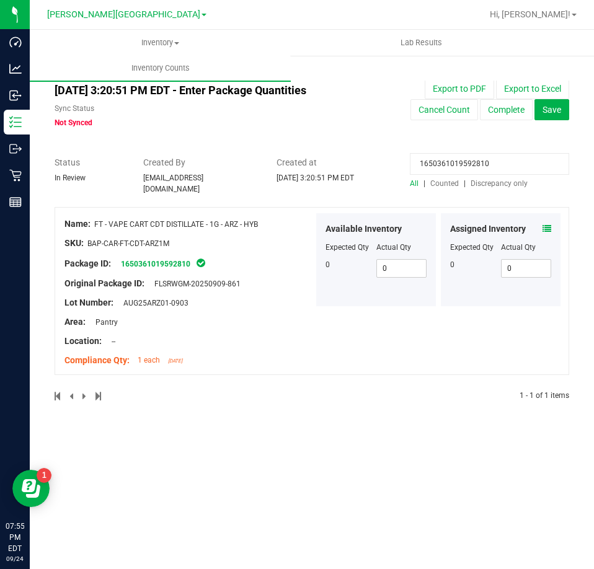
click at [469, 158] on input "1650361019592810" at bounding box center [489, 164] width 159 height 22
click at [471, 158] on input "1650361019592810" at bounding box center [489, 164] width 159 height 22
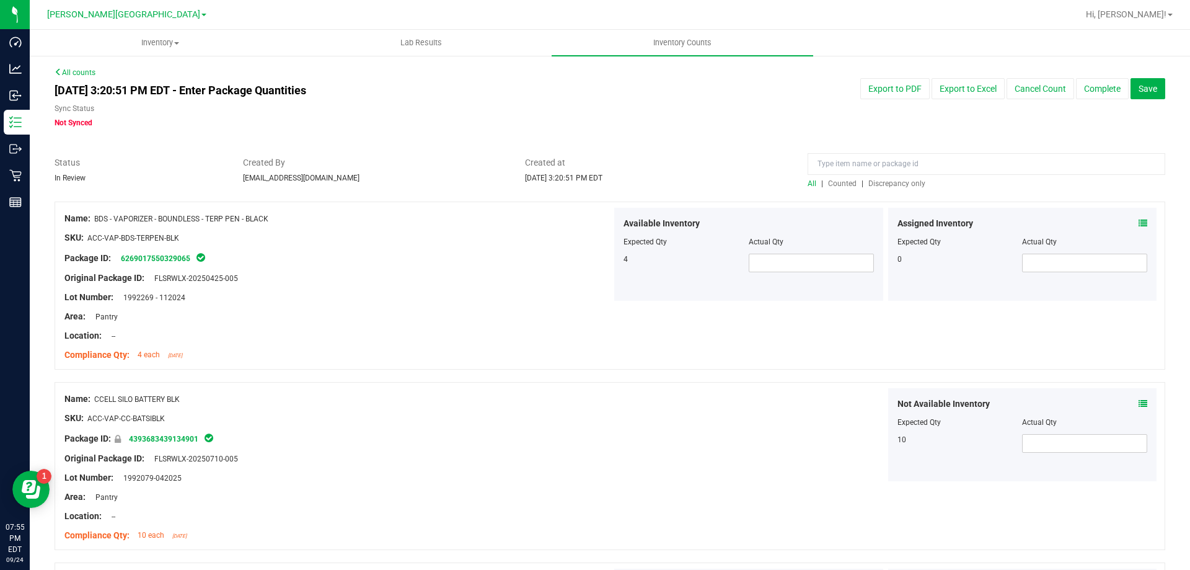
click at [89, 69] on link "All counts" at bounding box center [75, 72] width 41 height 9
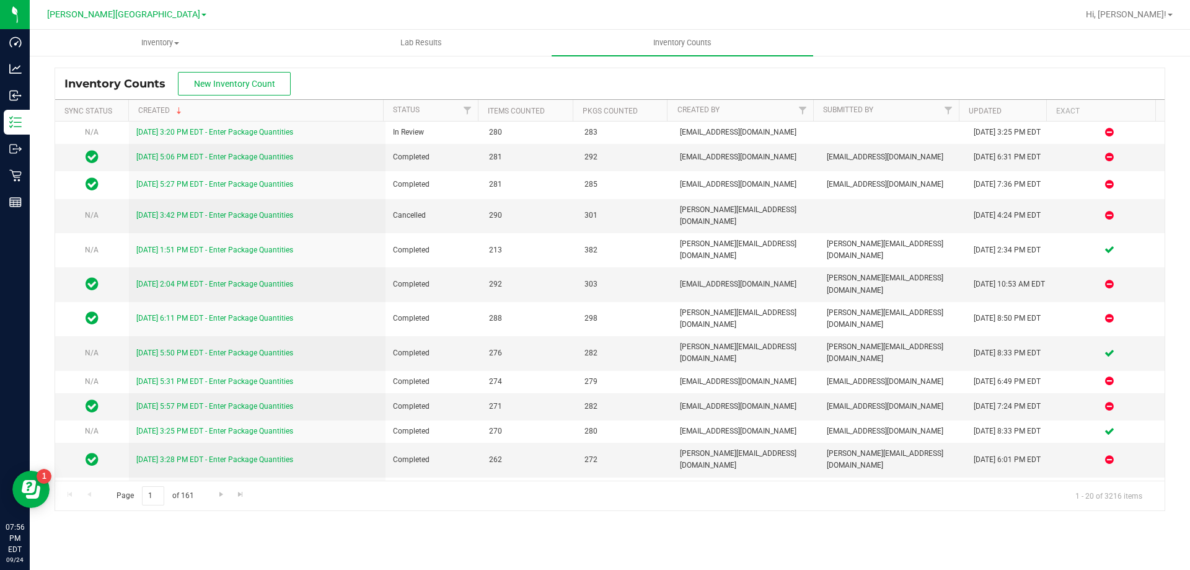
click at [308, 564] on div "Inventory All packages All inventory Waste log Create inventory Lab Results Inv…" at bounding box center [610, 300] width 1161 height 540
